Goal: Task Accomplishment & Management: Complete application form

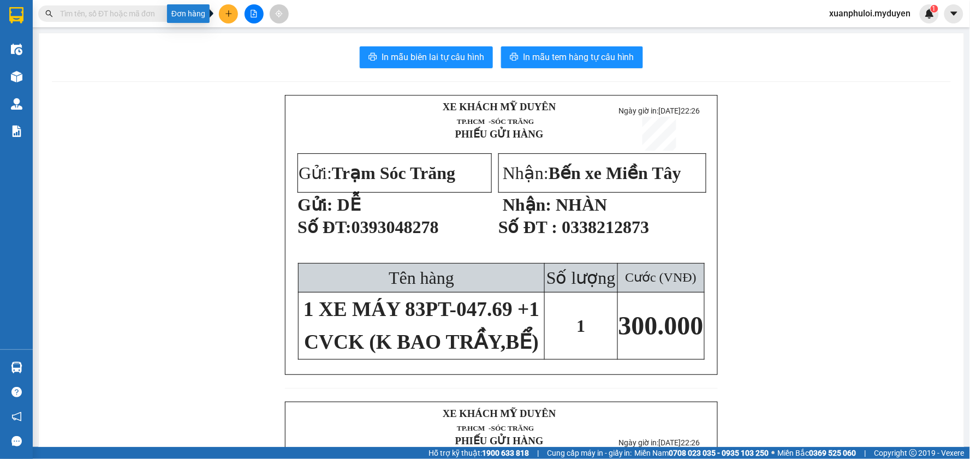
click at [229, 22] on button at bounding box center [228, 13] width 19 height 19
click at [248, 37] on div "Tạo đơn hàng" at bounding box center [271, 41] width 47 height 12
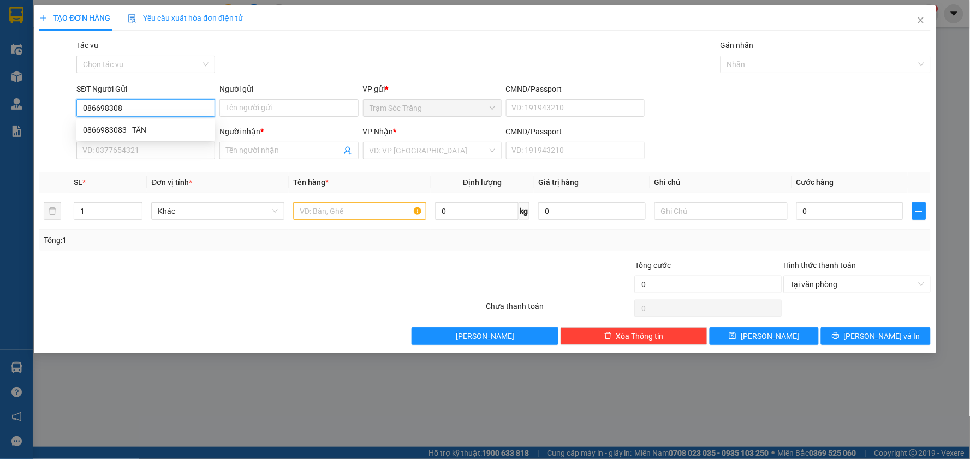
type input "0866983083"
click at [144, 132] on div "0866983083 - TÂN" at bounding box center [146, 130] width 126 height 12
type input "TÂN"
type input "0917068359"
type input "DUY"
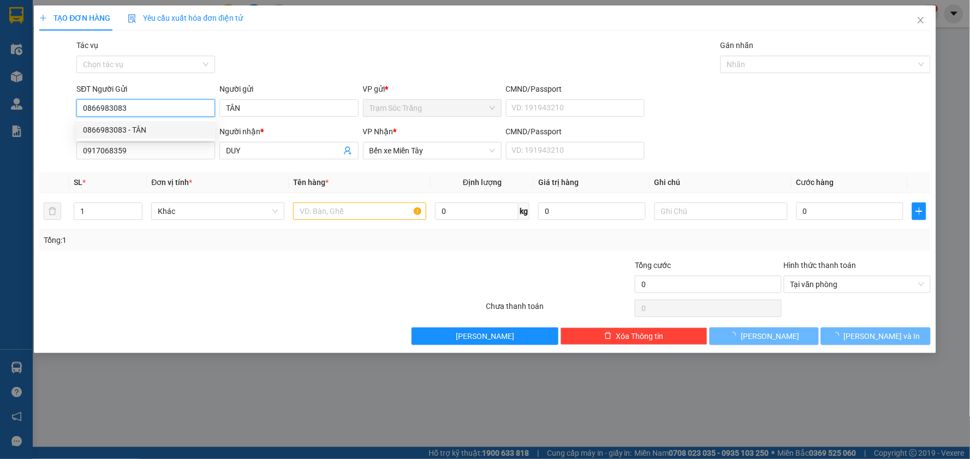
type input "50.000"
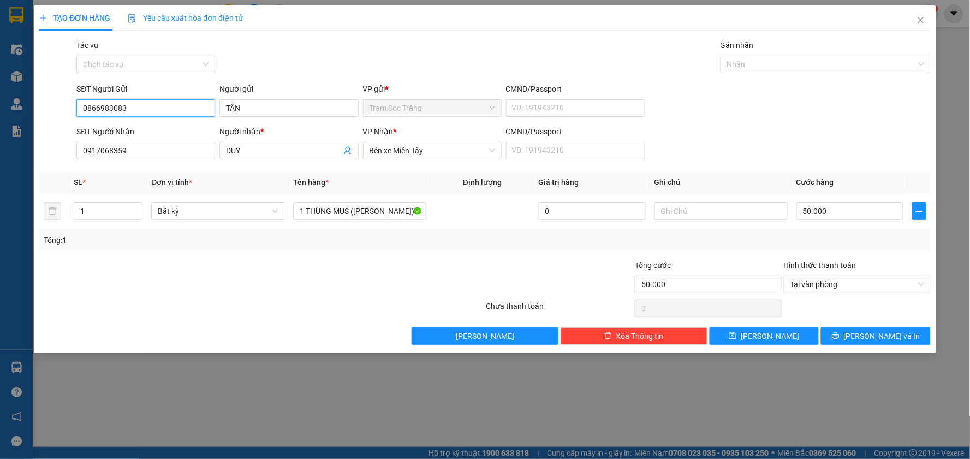
type input "0866983083"
click at [259, 296] on div at bounding box center [187, 278] width 298 height 38
click at [811, 211] on input "50.000" at bounding box center [849, 210] width 107 height 17
type input "3"
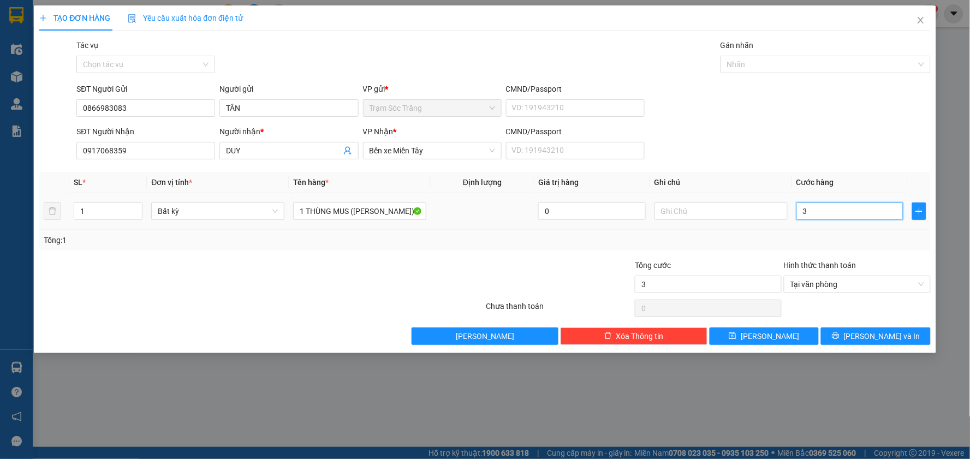
type input "30"
type input "30.000"
click at [895, 129] on div "SĐT Người Nhận 0917068359 Người nhận * DUY VP Nhận * Bến xe Miền Tây CMND/Passp…" at bounding box center [503, 145] width 858 height 38
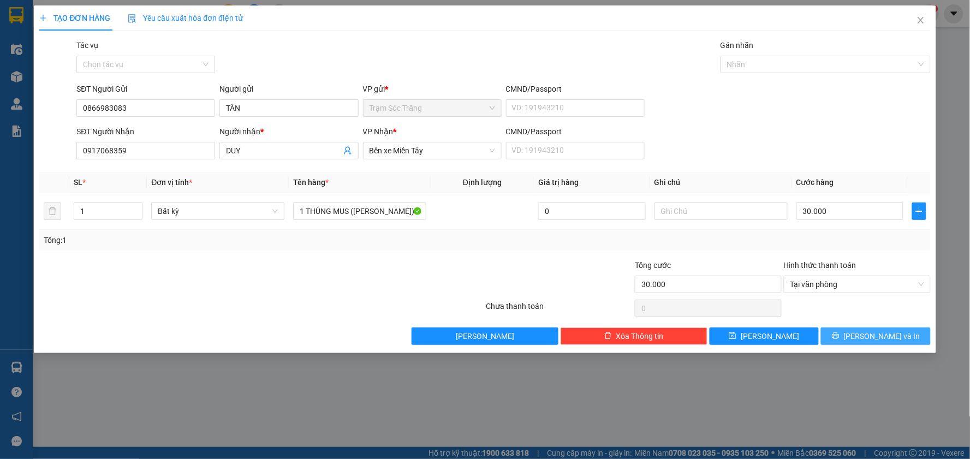
click at [850, 337] on button "[PERSON_NAME] và In" at bounding box center [876, 335] width 110 height 17
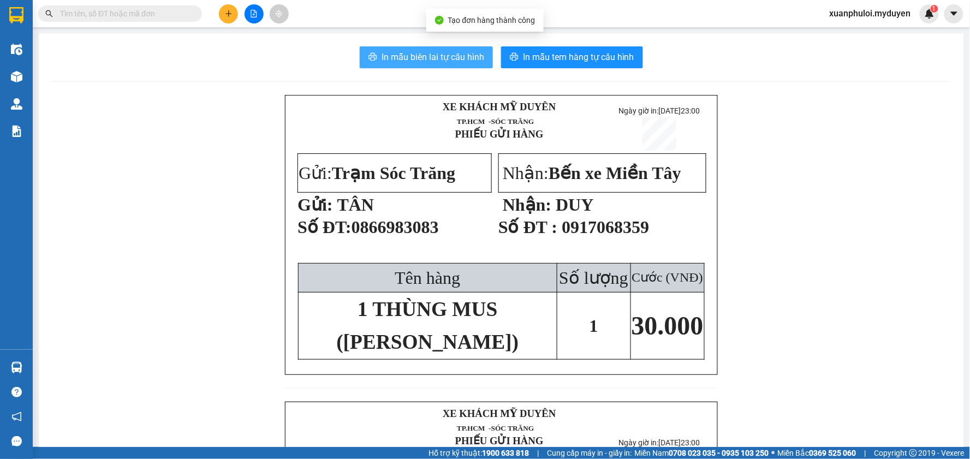
click at [417, 58] on span "In mẫu biên lai tự cấu hình" at bounding box center [432, 57] width 103 height 14
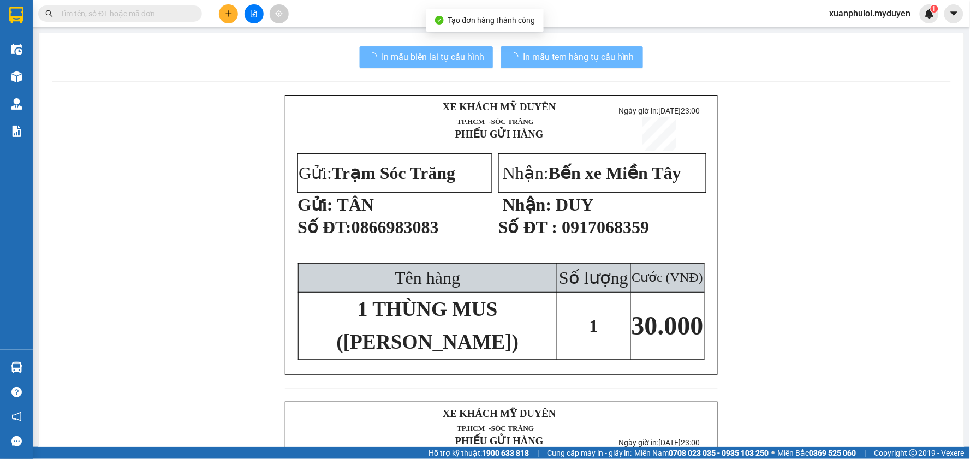
click at [588, 53] on span "In mẫu tem hàng tự cấu hình" at bounding box center [578, 57] width 111 height 14
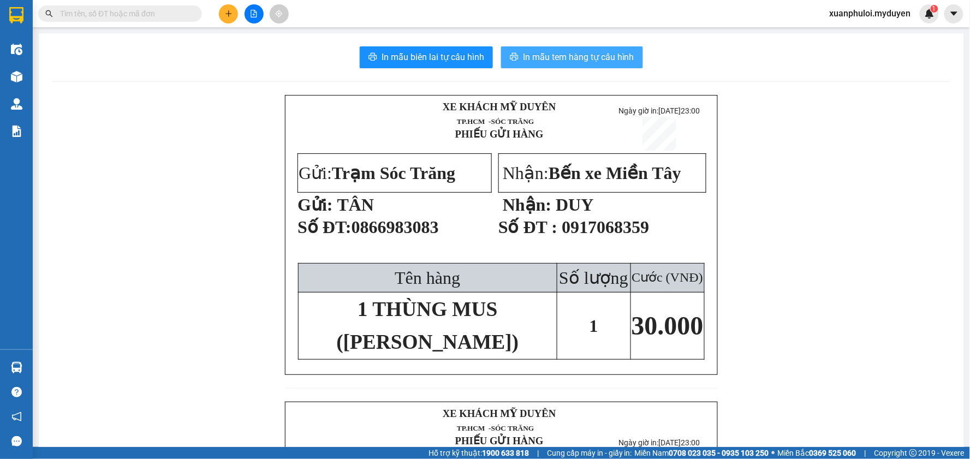
click at [600, 53] on span "In mẫu tem hàng tự cấu hình" at bounding box center [578, 57] width 111 height 14
click at [729, 386] on div "XE KHÁCH MỸ DUYÊN TP.HCM -SÓC TRĂNG PHIẾU GỬI HÀNG Ngày giờ in: [DATE] 23:00…" at bounding box center [501, 436] width 899 height 682
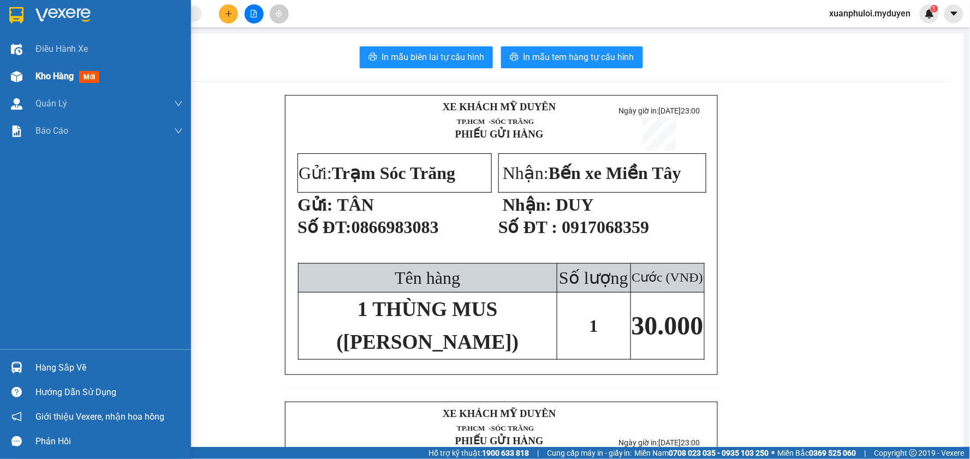
click at [83, 76] on span "mới" at bounding box center [89, 77] width 20 height 12
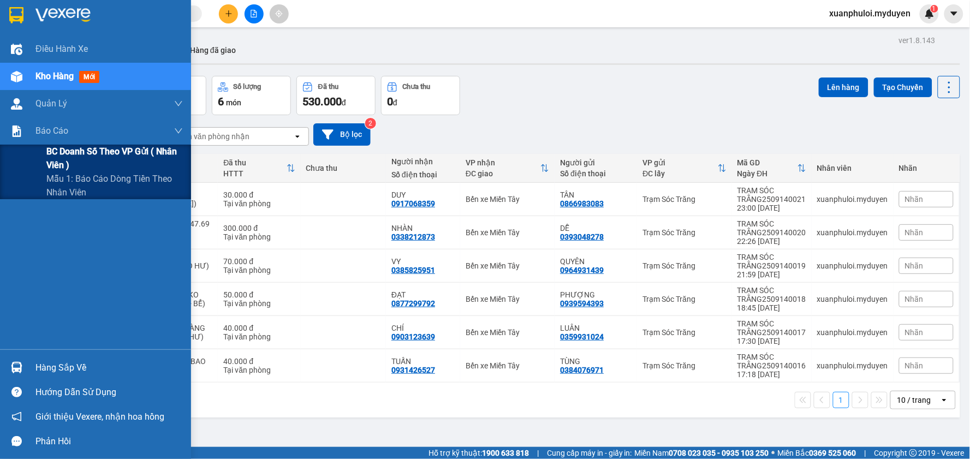
click at [62, 149] on span "BC doanh số theo VP gửi ( nhân viên )" at bounding box center [114, 158] width 136 height 27
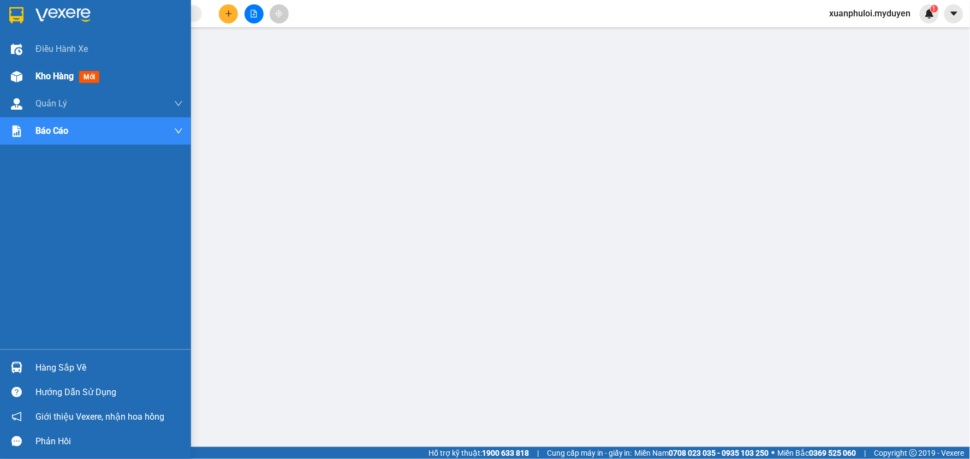
click at [41, 79] on span "Kho hàng" at bounding box center [54, 76] width 38 height 10
